Goal: Obtain resource: Download file/media

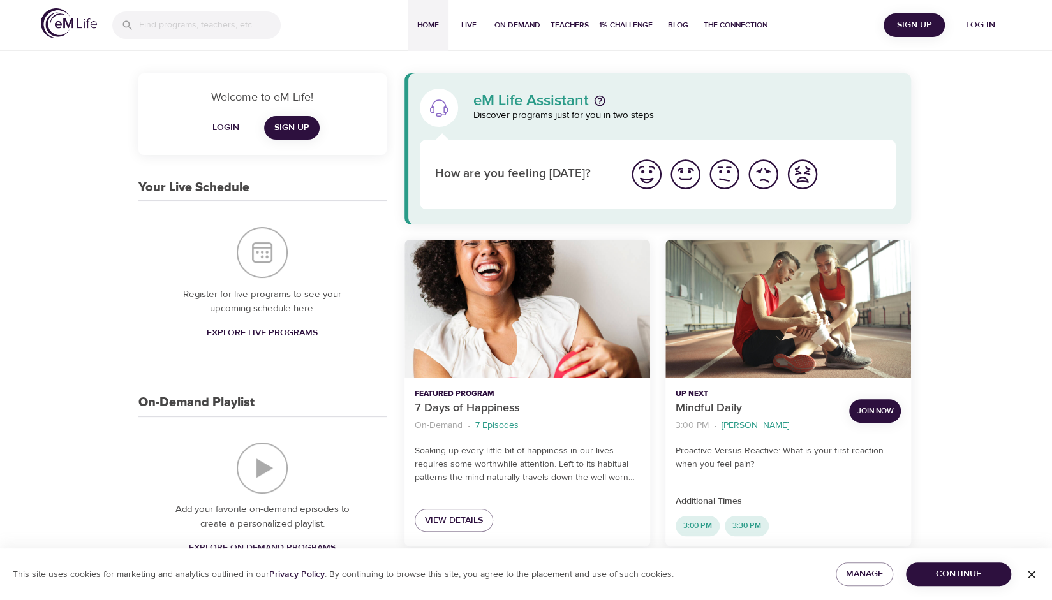
click at [986, 24] on span "Log in" at bounding box center [980, 25] width 51 height 16
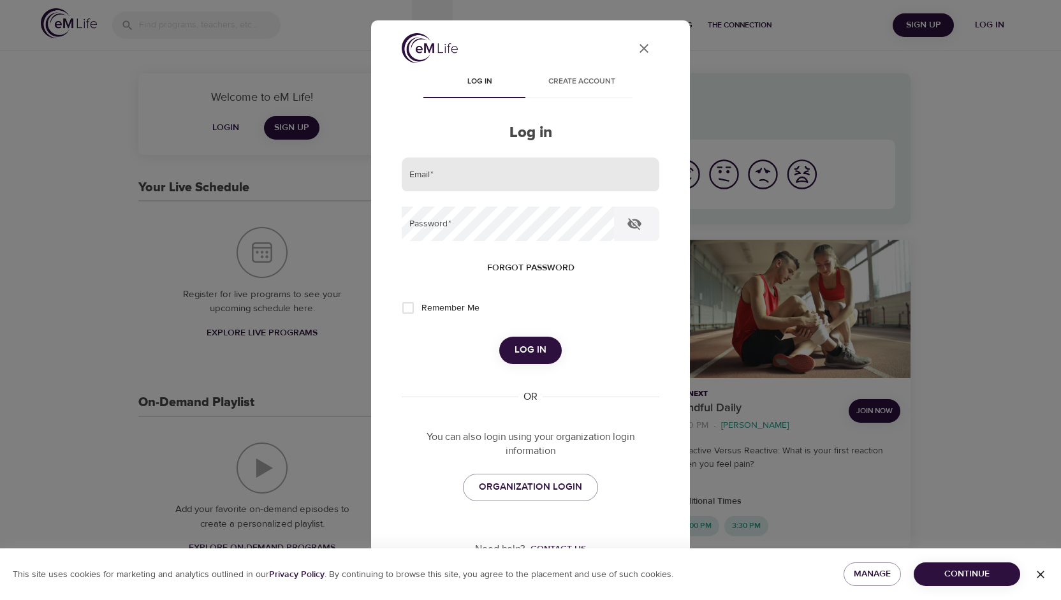
click at [496, 179] on input "email" at bounding box center [531, 175] width 258 height 34
type input "[EMAIL_ADDRESS][DOMAIN_NAME]"
click at [407, 308] on input "Remember Me" at bounding box center [408, 308] width 27 height 27
checkbox input "true"
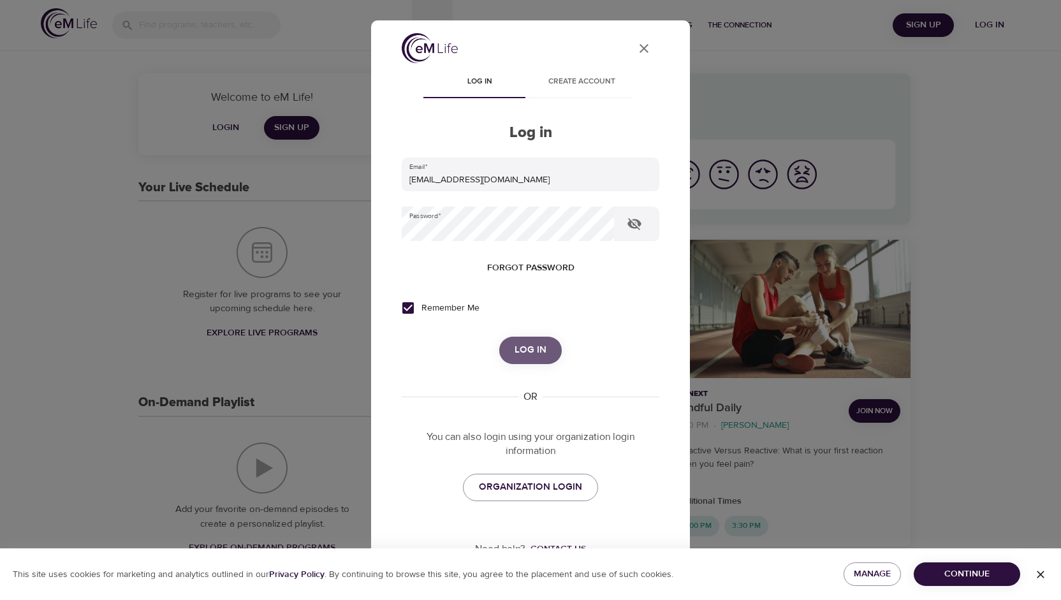
click at [523, 351] on span "Log in" at bounding box center [531, 350] width 32 height 17
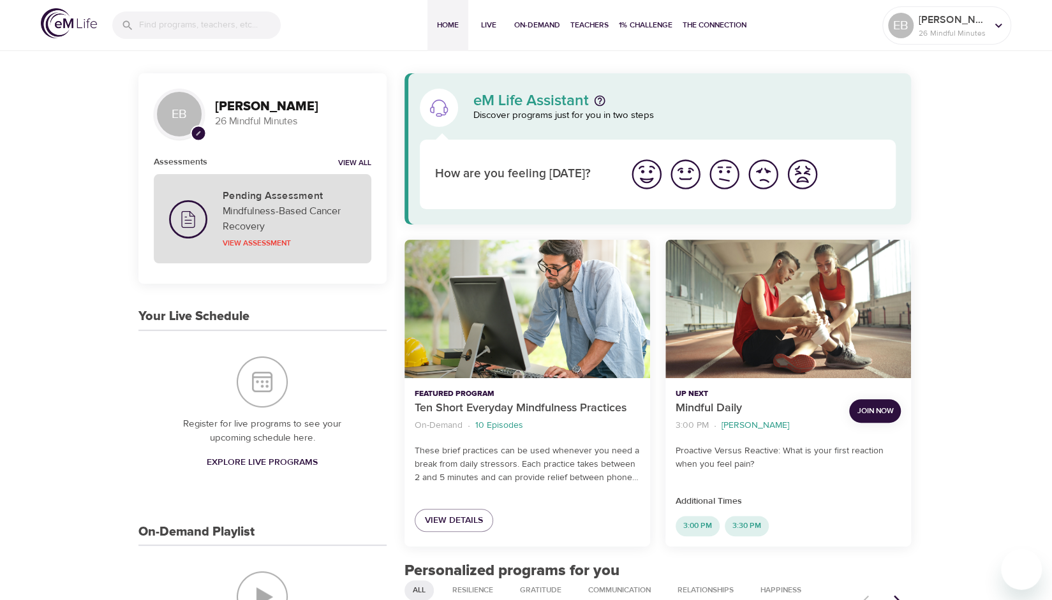
click at [262, 206] on p "Mindfulness-Based Cancer Recovery" at bounding box center [289, 218] width 133 height 31
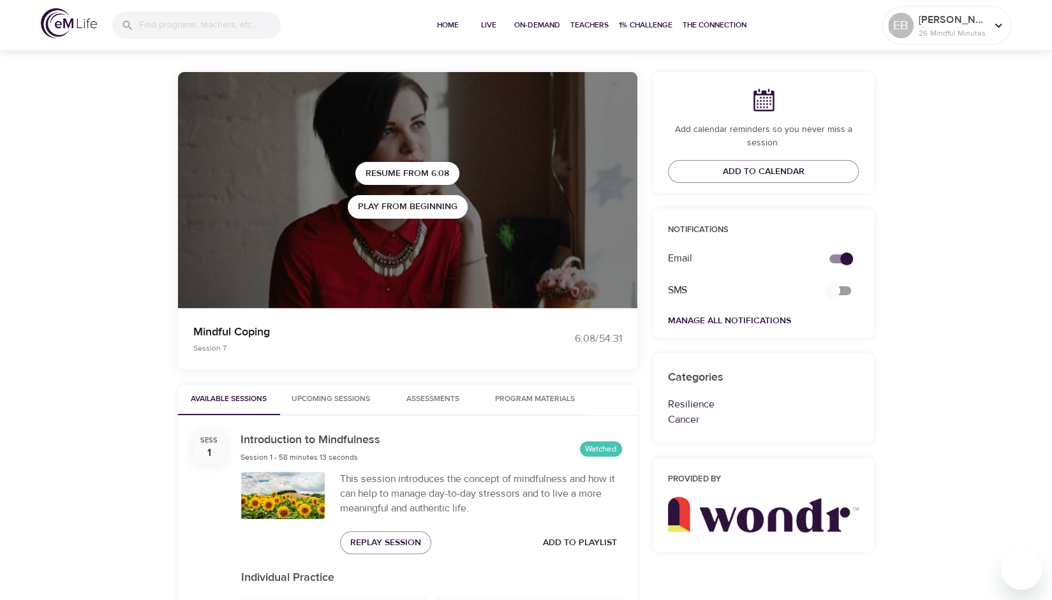
scroll to position [92, 0]
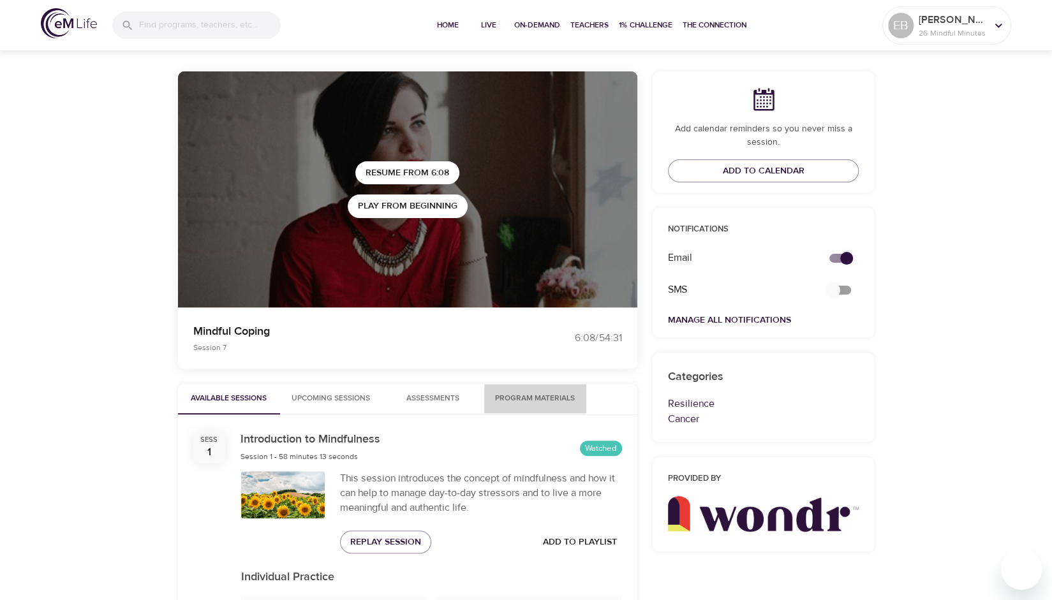
click at [520, 397] on span "Program Materials" at bounding box center [535, 398] width 87 height 13
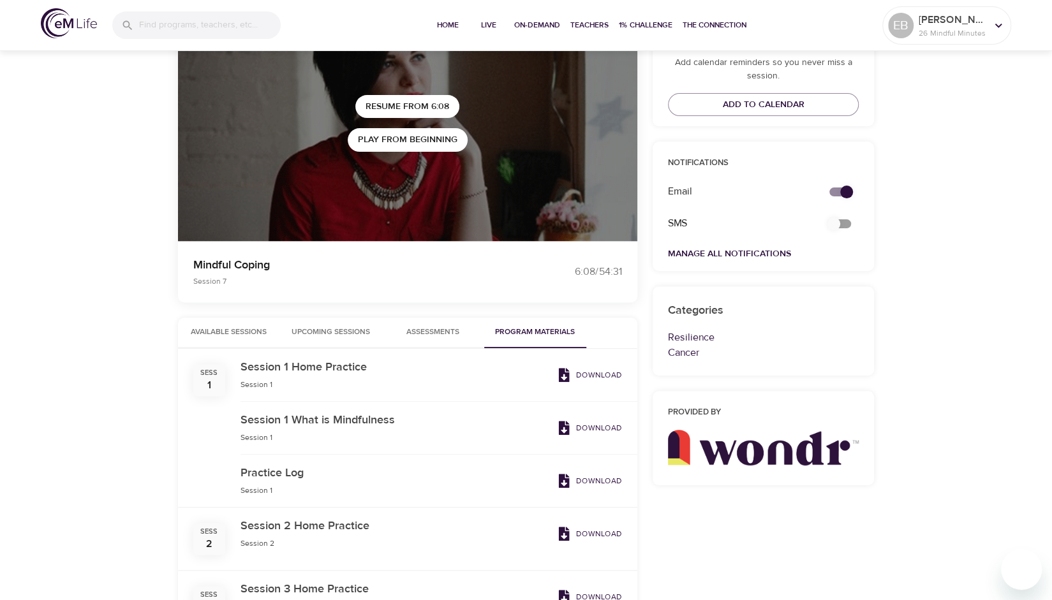
scroll to position [159, 0]
click at [588, 370] on p "Download" at bounding box center [599, 374] width 46 height 11
